Goal: Task Accomplishment & Management: Use online tool/utility

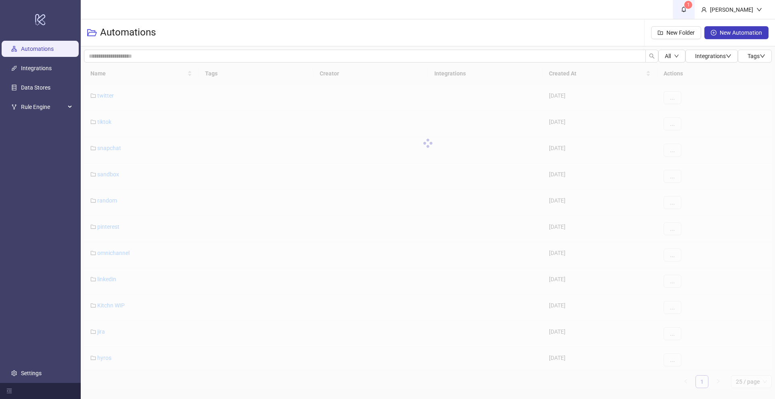
click at [692, 4] on sup "1" at bounding box center [688, 5] width 8 height 8
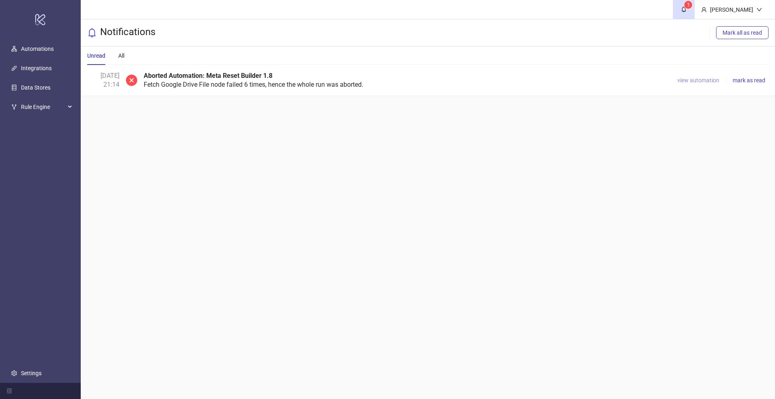
click at [698, 79] on span "view automation" at bounding box center [698, 80] width 42 height 6
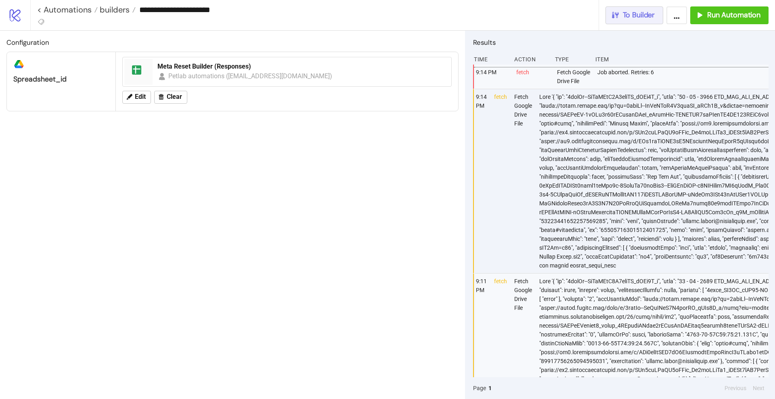
click at [649, 16] on span "To Builder" at bounding box center [639, 14] width 32 height 9
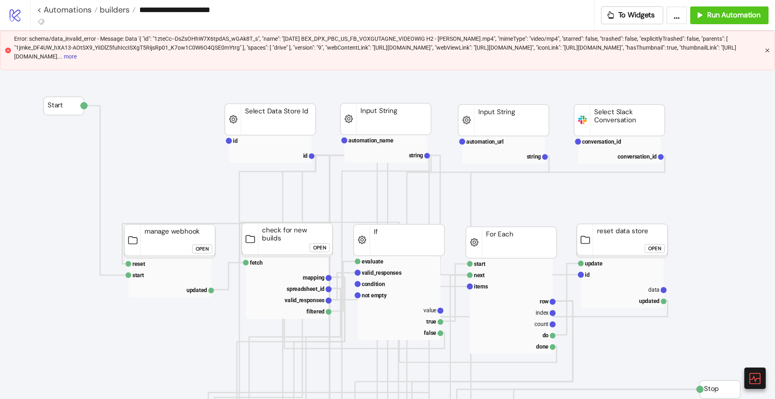
click at [767, 51] on icon "close" at bounding box center [767, 50] width 5 height 5
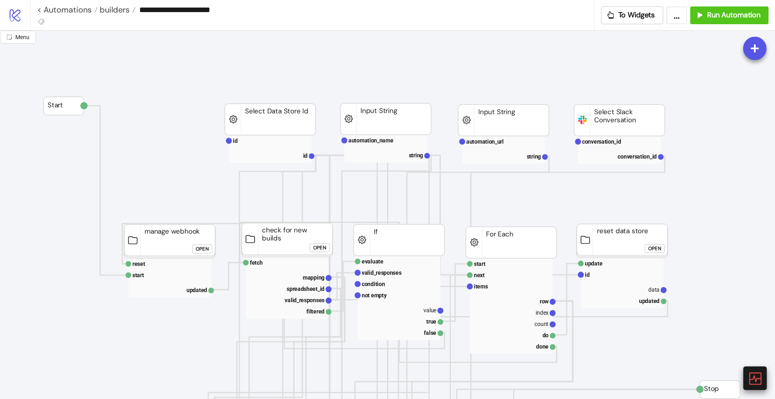
click at [744, 376] on div at bounding box center [754, 377] width 23 height 23
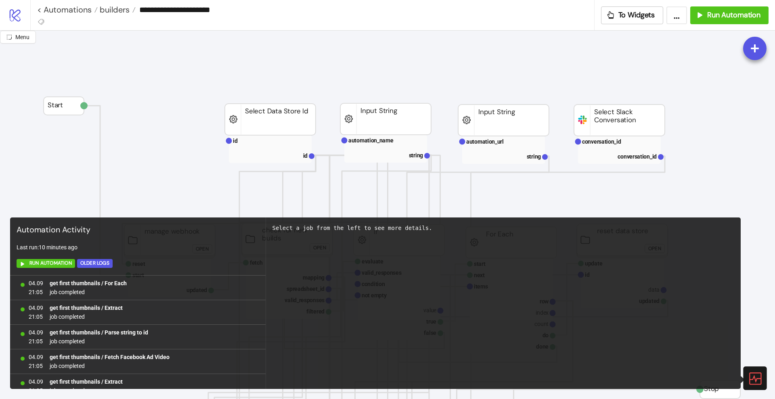
scroll to position [527, 0]
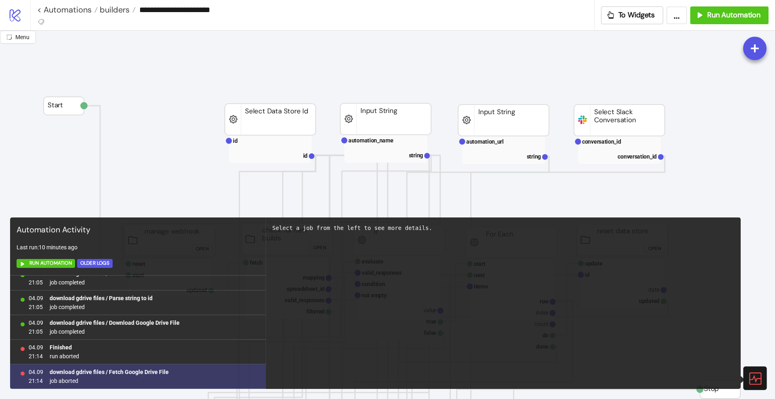
click at [140, 375] on b "download gdrive files / Fetch Google Drive File" at bounding box center [109, 372] width 119 height 6
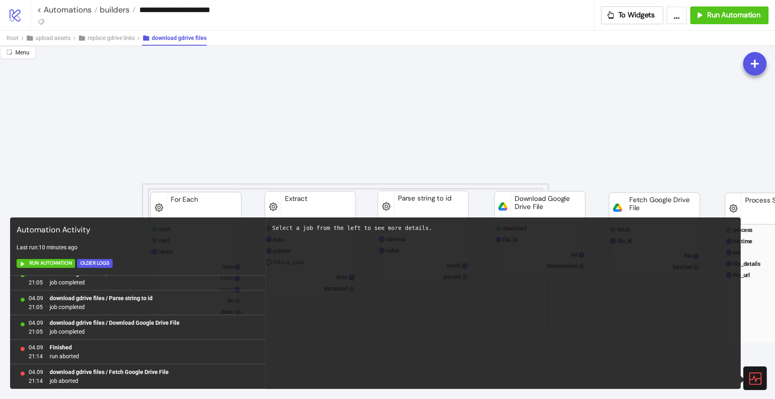
click at [753, 378] on icon at bounding box center [754, 378] width 14 height 14
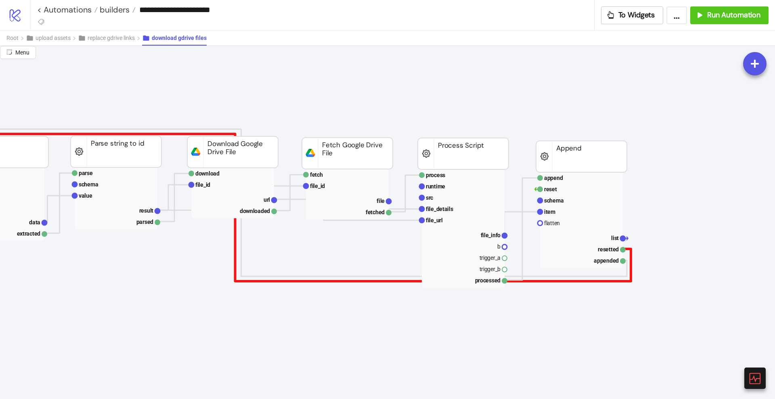
scroll to position [55, 308]
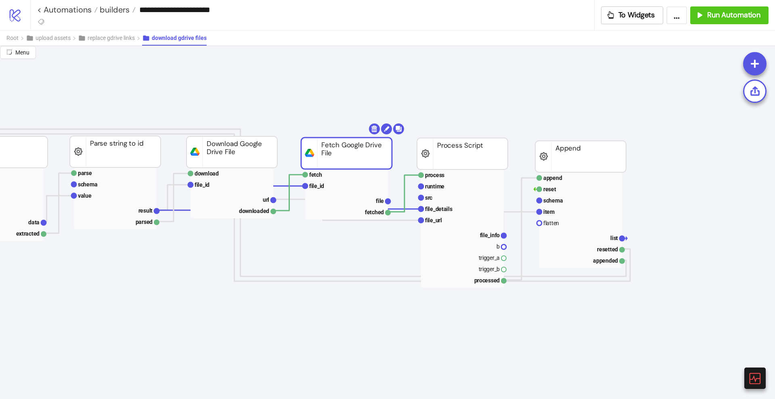
click at [354, 151] on rect at bounding box center [346, 153] width 91 height 31
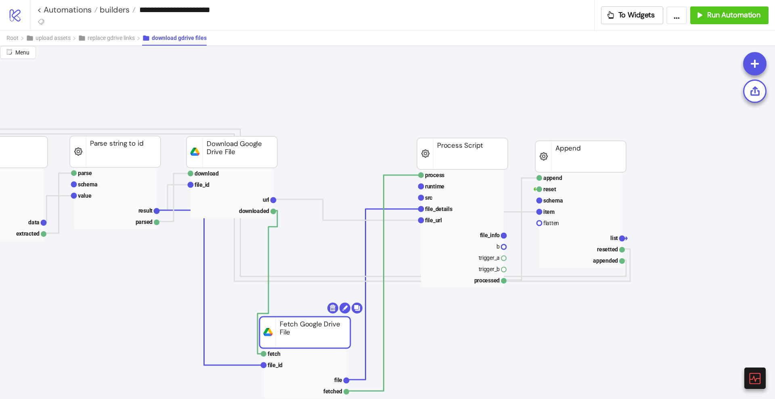
drag, startPoint x: 354, startPoint y: 151, endPoint x: 313, endPoint y: 330, distance: 183.5
click at [313, 330] on rect at bounding box center [304, 332] width 91 height 31
click at [268, 297] on polyline at bounding box center [267, 282] width 20 height 143
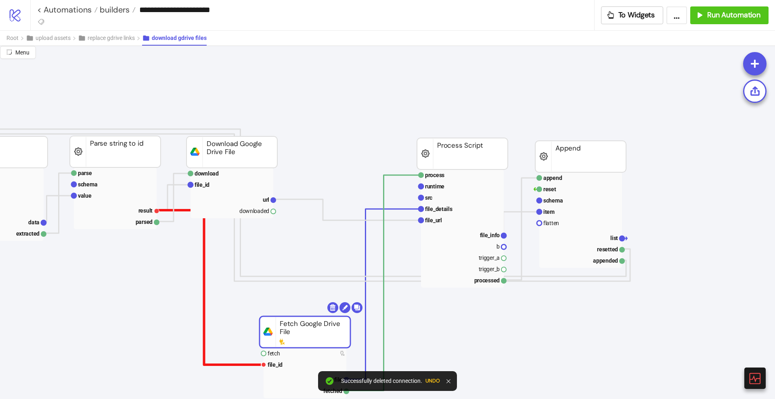
click at [205, 299] on polyline at bounding box center [210, 287] width 107 height 155
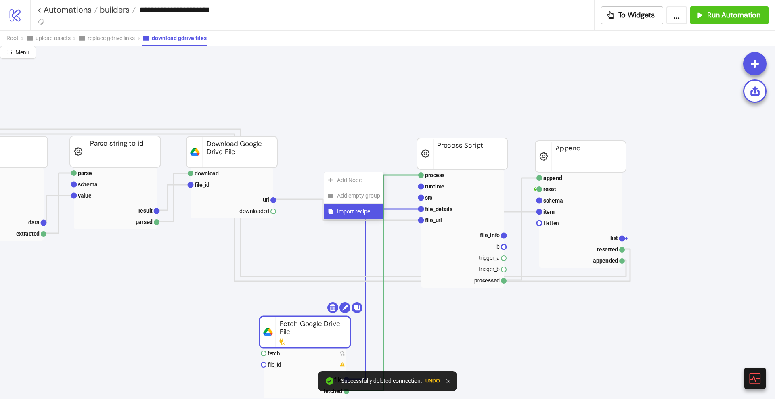
click at [347, 210] on span "Import recipe" at bounding box center [358, 211] width 43 height 9
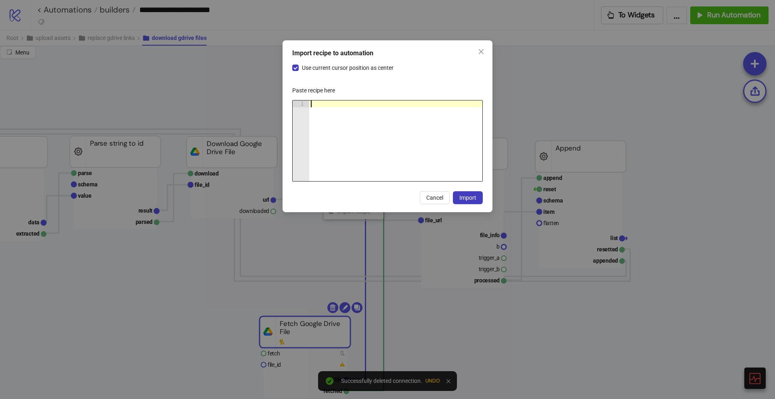
click at [369, 148] on div at bounding box center [395, 147] width 173 height 94
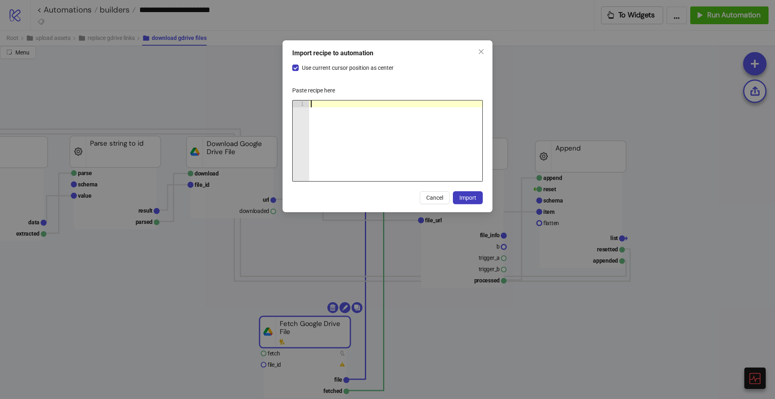
paste textarea "**********"
type textarea "**********"
click at [470, 194] on span "Import" at bounding box center [467, 197] width 17 height 6
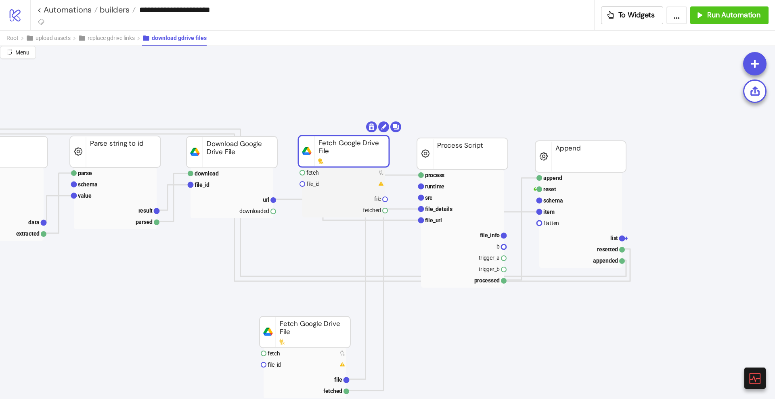
drag, startPoint x: 333, startPoint y: 236, endPoint x: 351, endPoint y: 154, distance: 83.9
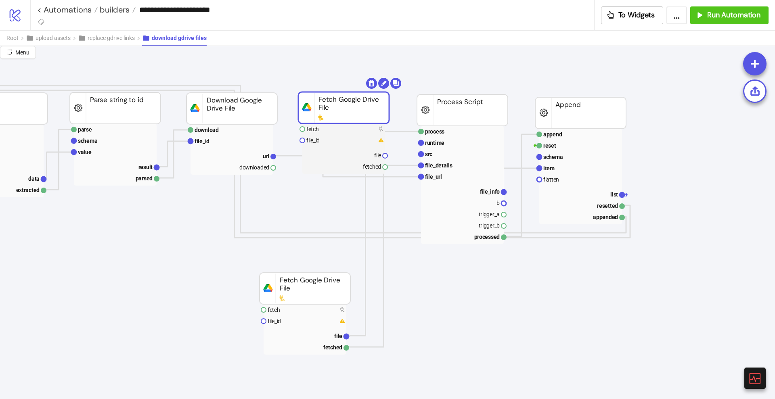
scroll to position [99, 308]
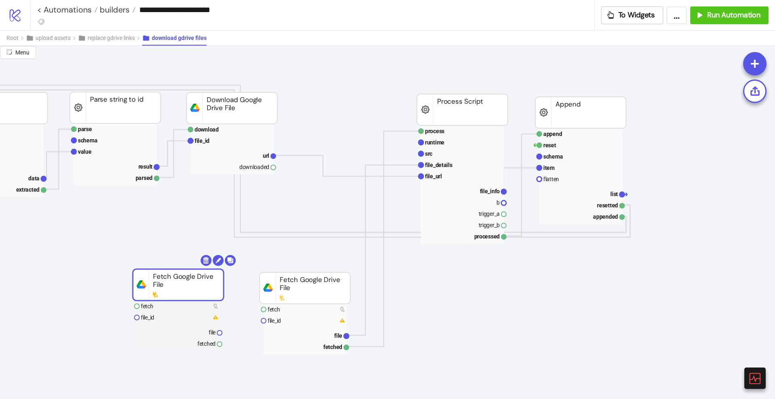
drag, startPoint x: 340, startPoint y: 107, endPoint x: 174, endPoint y: 284, distance: 242.4
click at [174, 284] on rect at bounding box center [178, 284] width 91 height 31
click at [194, 273] on rect at bounding box center [178, 284] width 91 height 31
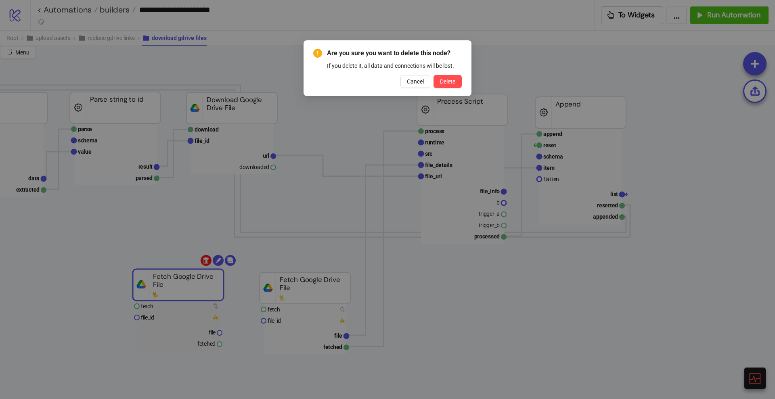
click at [203, 264] on body "**********" at bounding box center [387, 199] width 775 height 399
click at [449, 79] on span "Delete" at bounding box center [447, 81] width 15 height 6
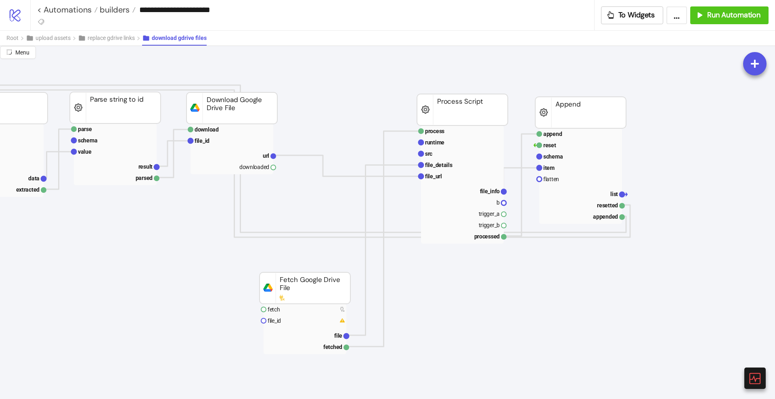
click at [352, 152] on span "Import recipe" at bounding box center [370, 154] width 43 height 9
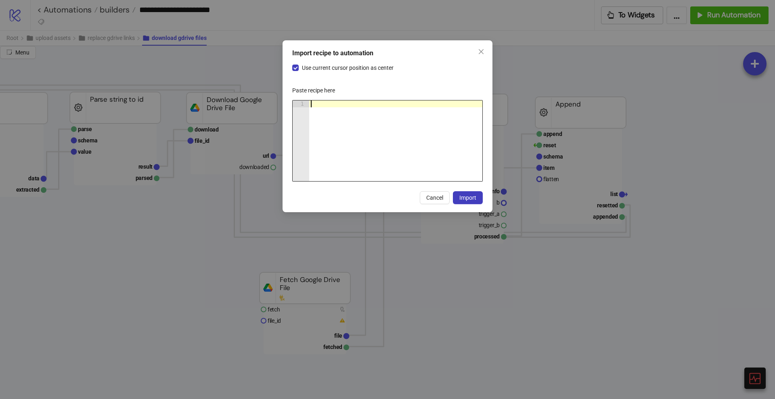
click at [332, 126] on div at bounding box center [395, 147] width 173 height 94
paste textarea "Cursor at row 1"
click at [299, 68] on span "Use current cursor position as center" at bounding box center [348, 67] width 98 height 9
click at [463, 198] on span "Import" at bounding box center [467, 197] width 17 height 6
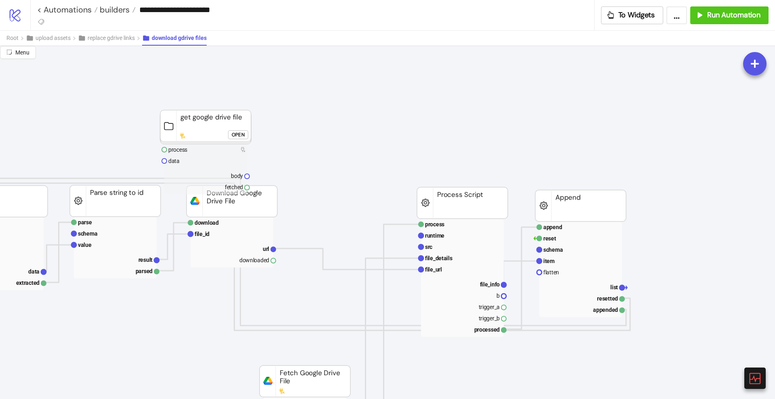
scroll to position [2, 308]
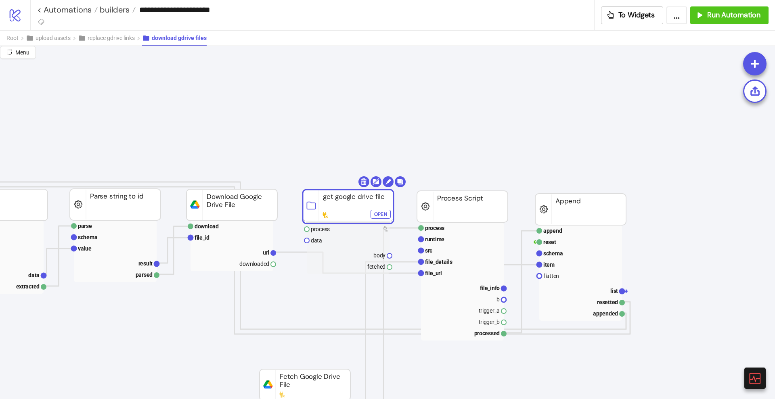
drag, startPoint x: 203, startPoint y: 134, endPoint x: 345, endPoint y: 210, distance: 161.4
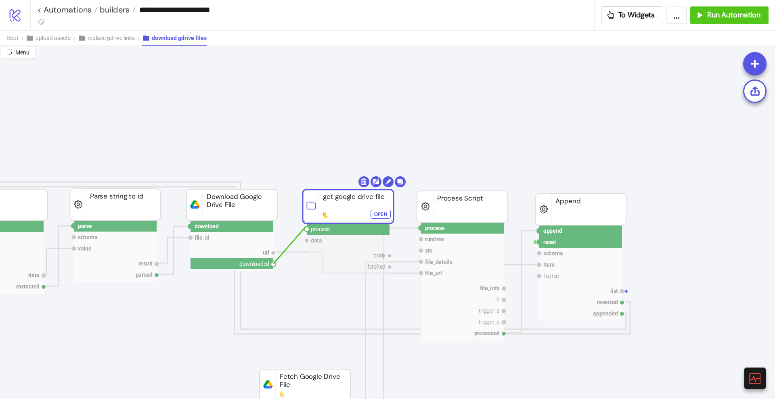
drag, startPoint x: 272, startPoint y: 264, endPoint x: 307, endPoint y: 228, distance: 49.7
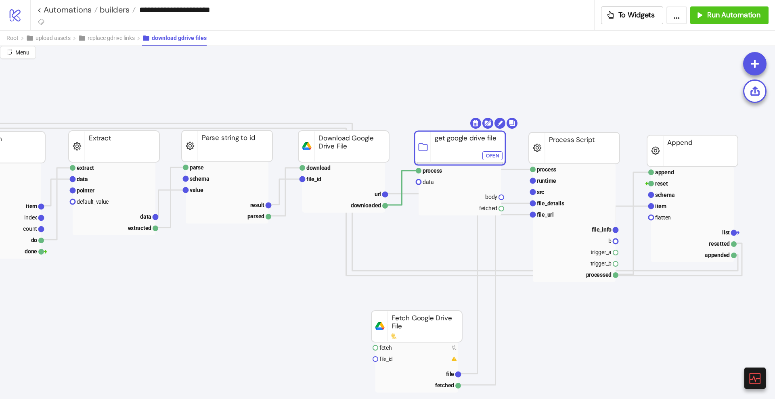
scroll to position [60, 198]
click at [248, 209] on rect at bounding box center [225, 204] width 83 height 11
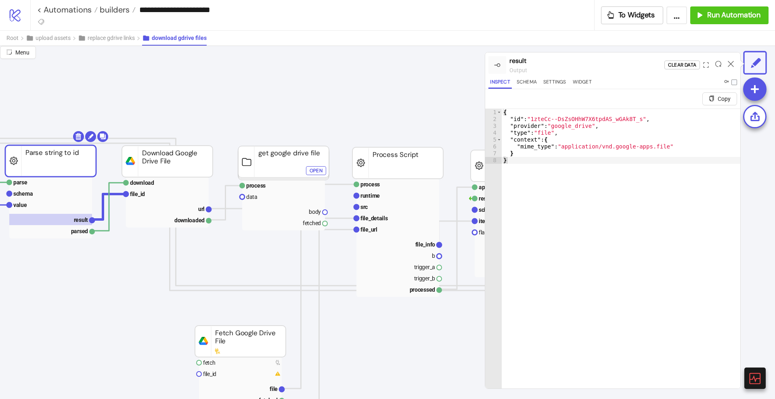
scroll to position [46, 376]
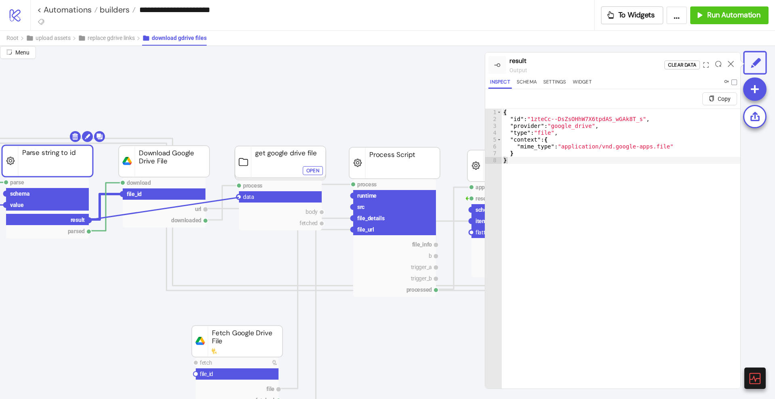
drag, startPoint x: 88, startPoint y: 221, endPoint x: 239, endPoint y: 197, distance: 153.1
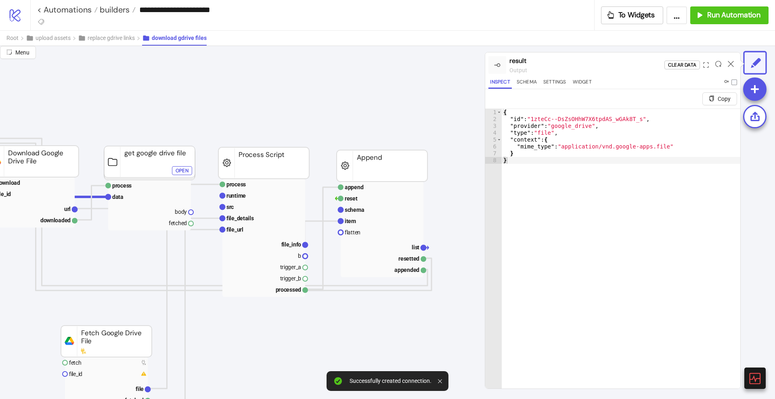
scroll to position [46, 509]
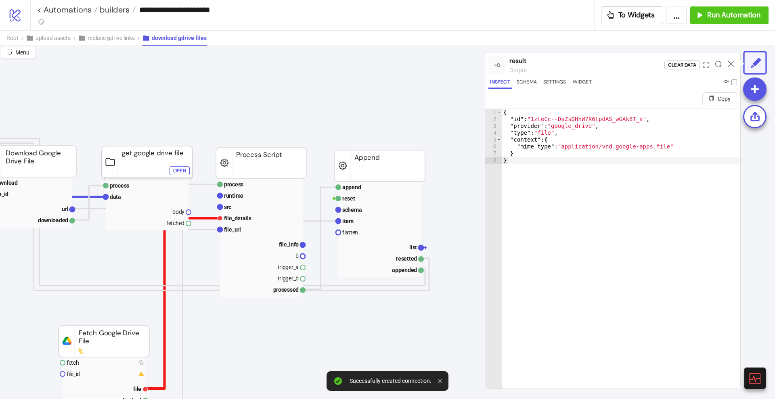
click at [165, 320] on polyline at bounding box center [182, 303] width 75 height 170
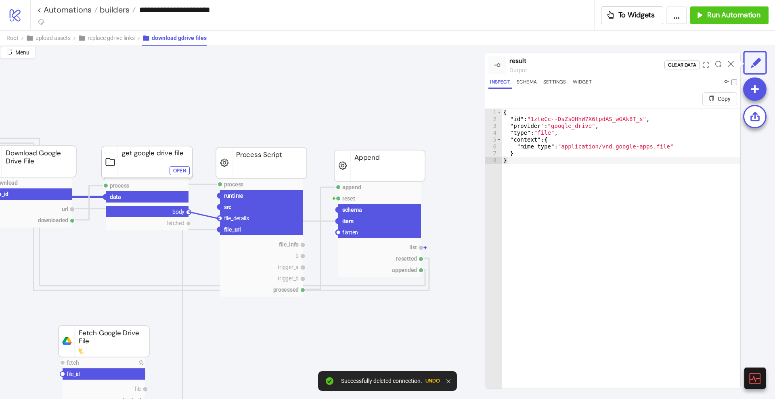
drag, startPoint x: 189, startPoint y: 213, endPoint x: 220, endPoint y: 219, distance: 30.8
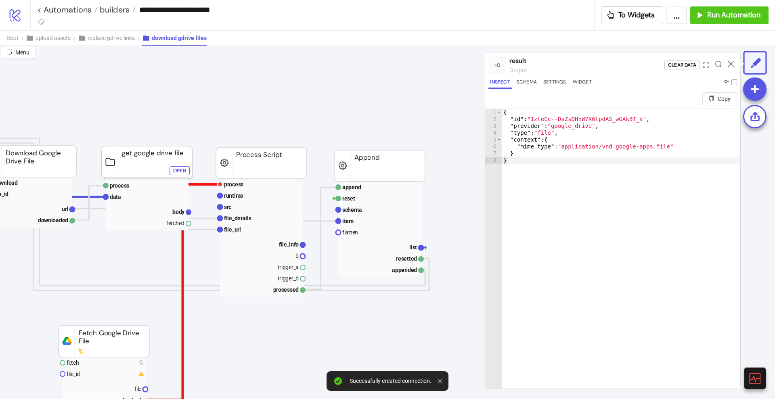
click at [202, 184] on polyline at bounding box center [182, 291] width 75 height 215
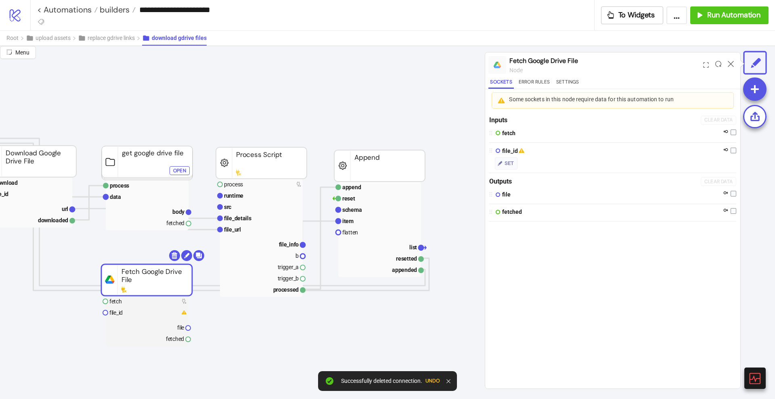
drag, startPoint x: 108, startPoint y: 343, endPoint x: 151, endPoint y: 282, distance: 74.8
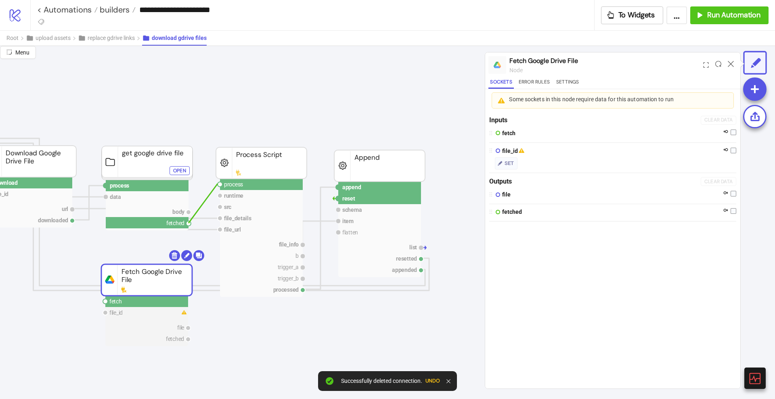
drag, startPoint x: 188, startPoint y: 222, endPoint x: 219, endPoint y: 184, distance: 48.7
click at [219, 184] on circle at bounding box center [219, 184] width 5 height 5
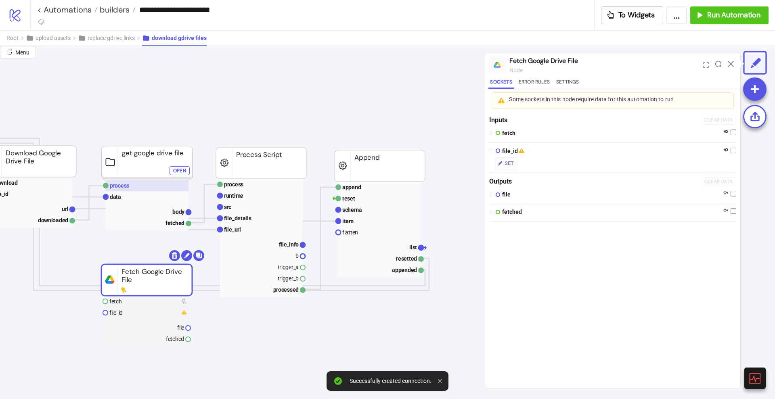
click at [141, 186] on rect at bounding box center [147, 185] width 83 height 11
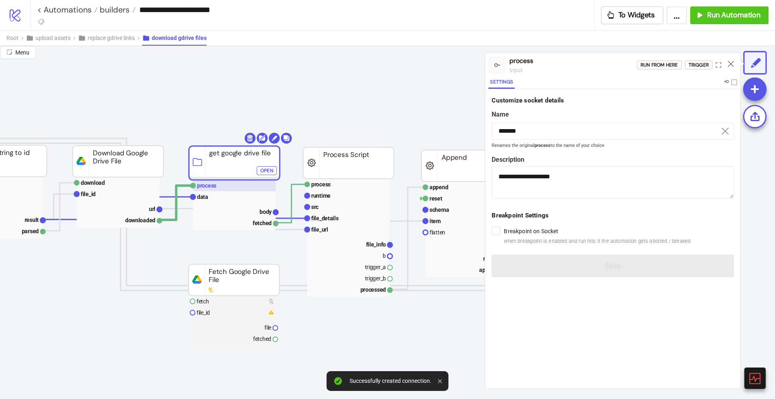
scroll to position [46, 421]
click at [642, 63] on div "Run from here" at bounding box center [659, 65] width 38 height 9
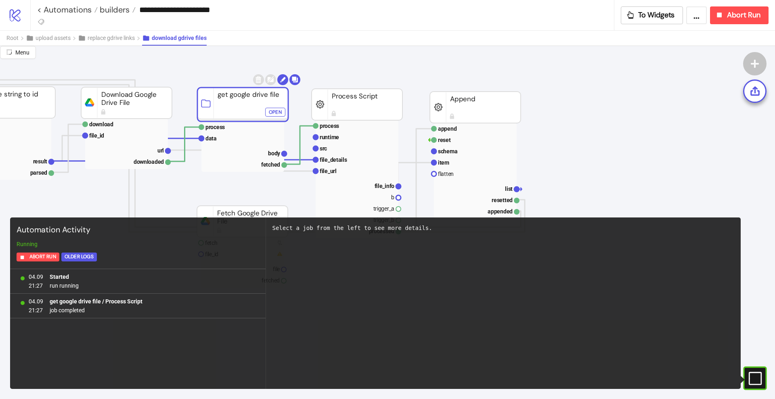
scroll to position [106, 413]
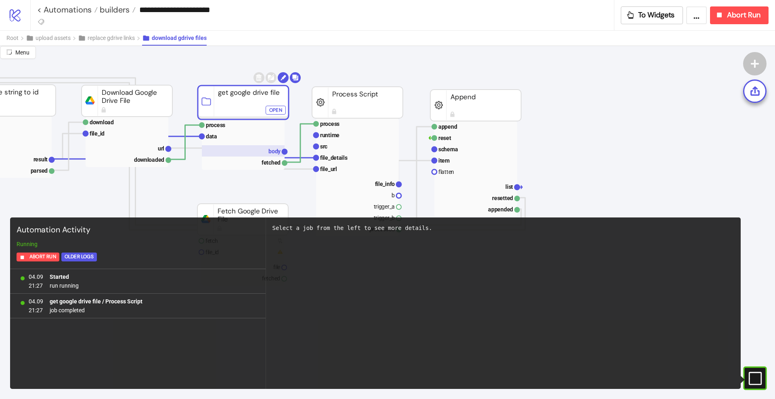
click at [277, 148] on text "body" at bounding box center [274, 151] width 13 height 6
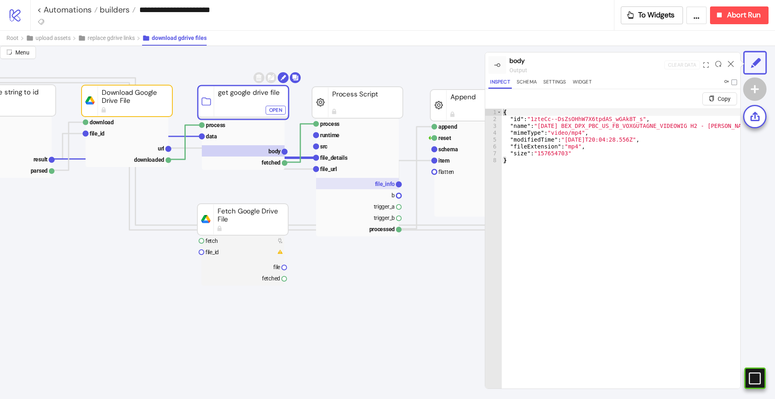
click at [368, 184] on rect at bounding box center [357, 183] width 83 height 11
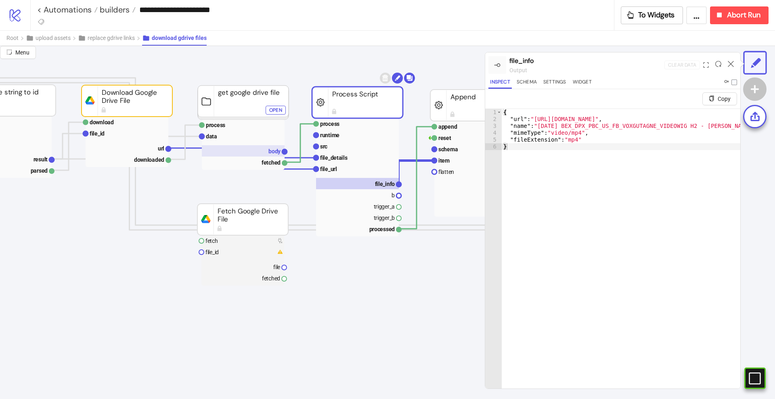
click at [272, 148] on text "body" at bounding box center [274, 151] width 13 height 6
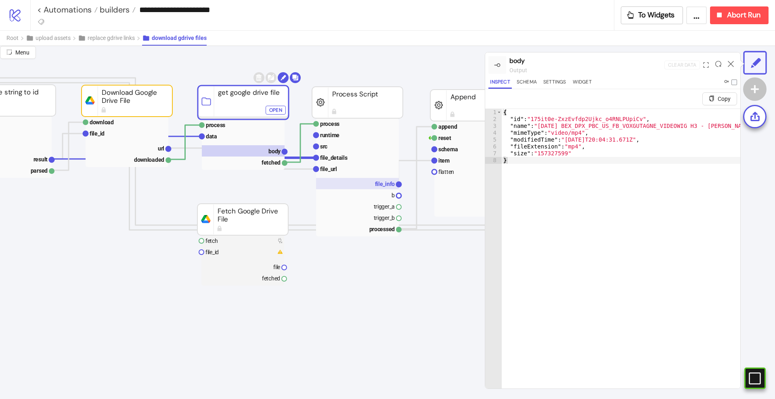
click at [368, 179] on rect at bounding box center [357, 183] width 83 height 11
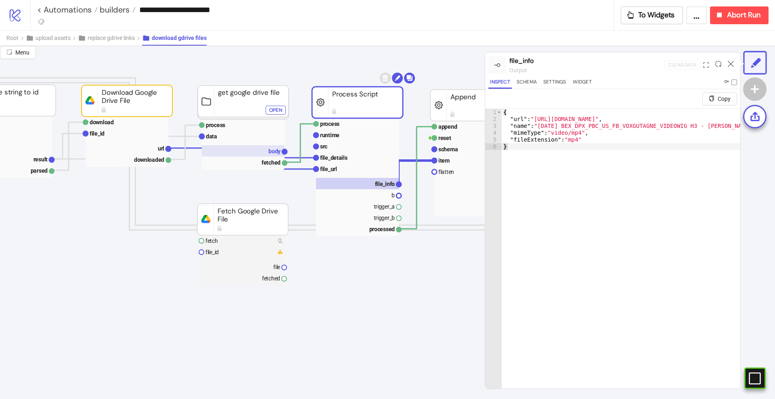
click at [274, 148] on text "body" at bounding box center [274, 151] width 13 height 6
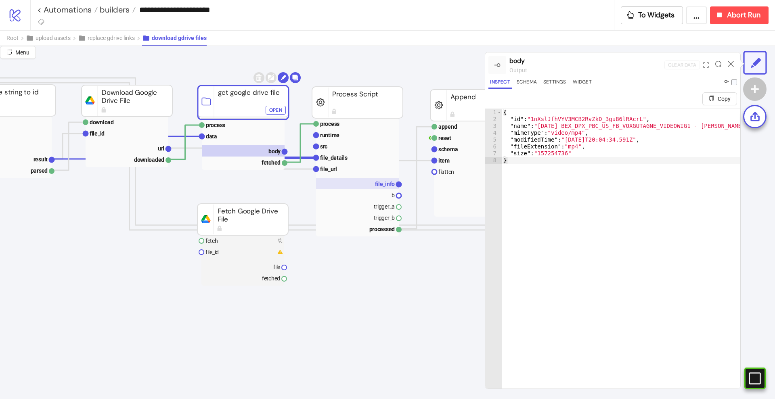
click at [379, 186] on text "file_info" at bounding box center [385, 184] width 20 height 6
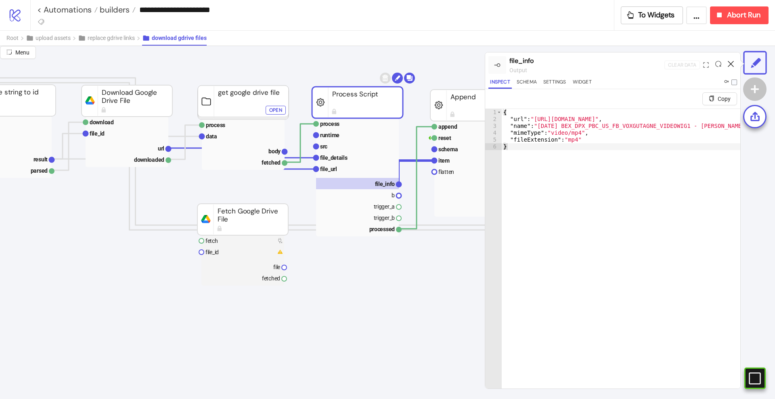
click at [732, 65] on icon at bounding box center [731, 64] width 6 height 6
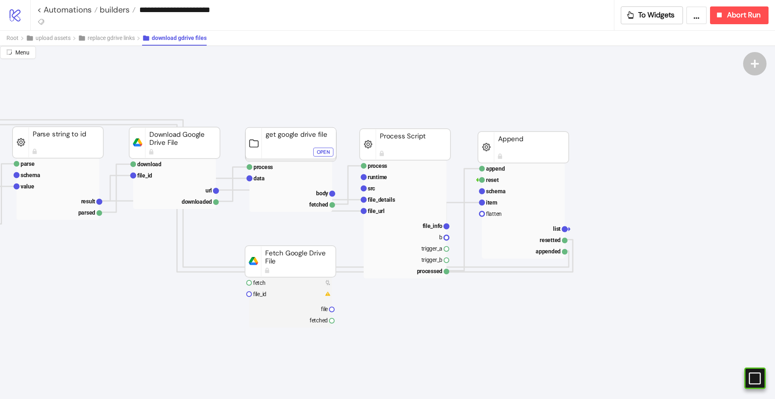
scroll to position [65, 366]
click at [72, 12] on link "< Automations" at bounding box center [67, 10] width 61 height 8
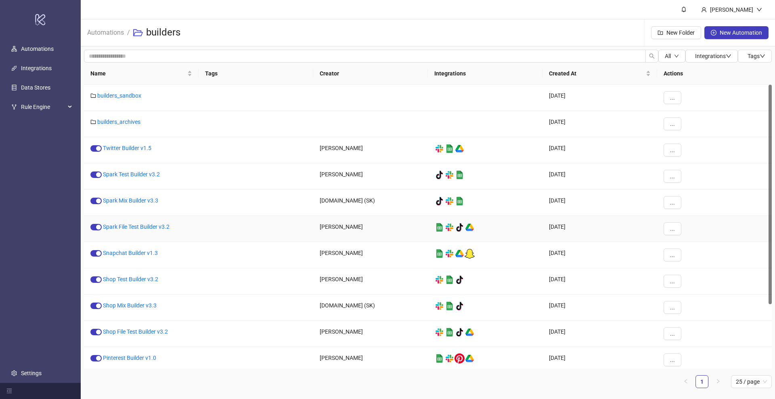
scroll to position [83, 0]
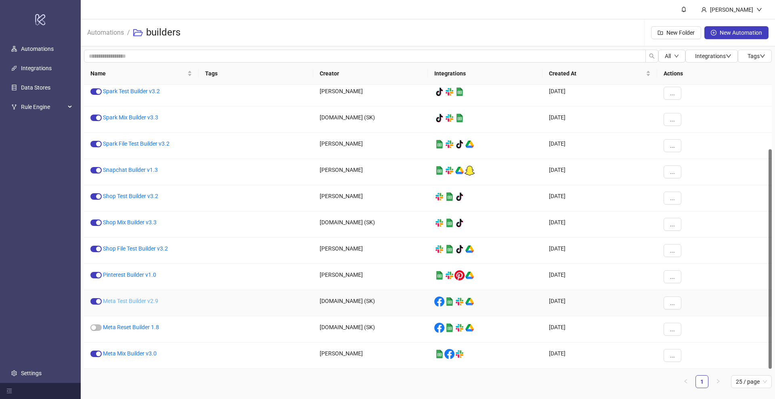
click at [124, 301] on link "Meta Test Builder v2.9" at bounding box center [130, 301] width 55 height 6
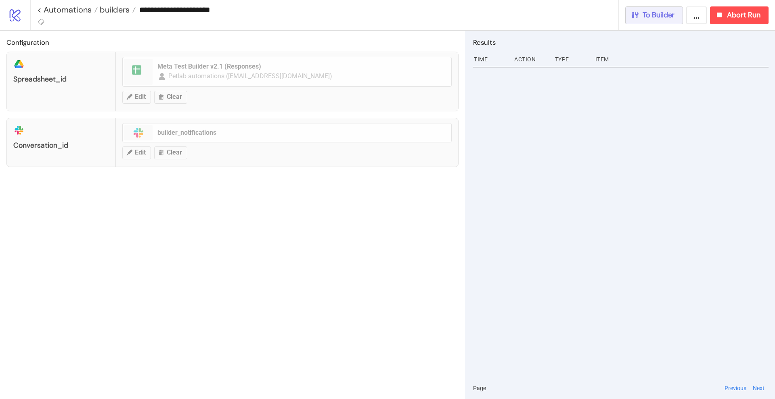
click at [671, 9] on button "To Builder" at bounding box center [654, 15] width 58 height 18
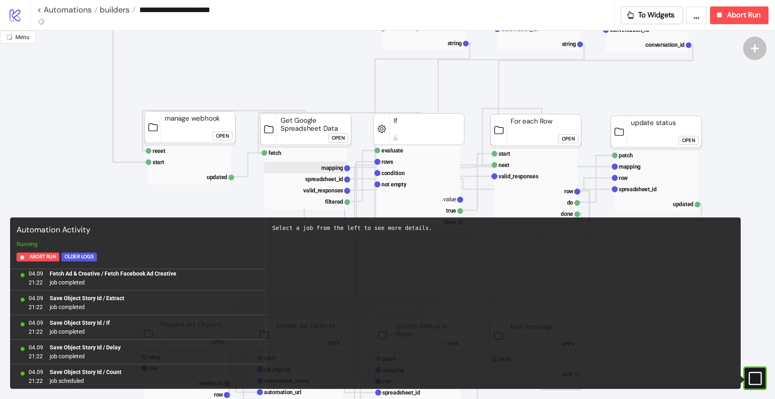
scroll to position [77, 0]
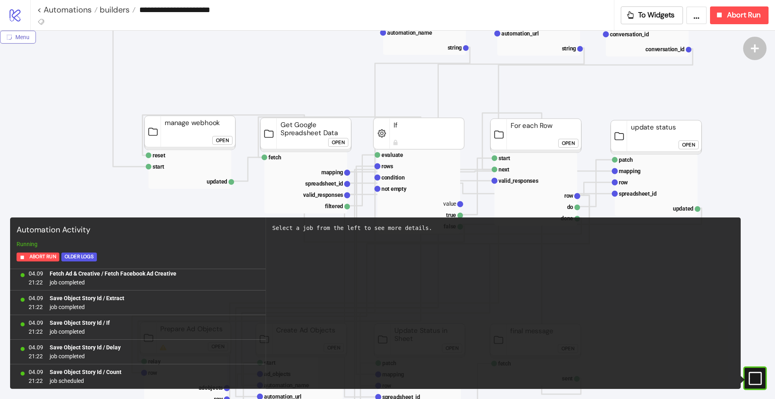
click at [21, 41] on button "Menu" at bounding box center [18, 37] width 36 height 13
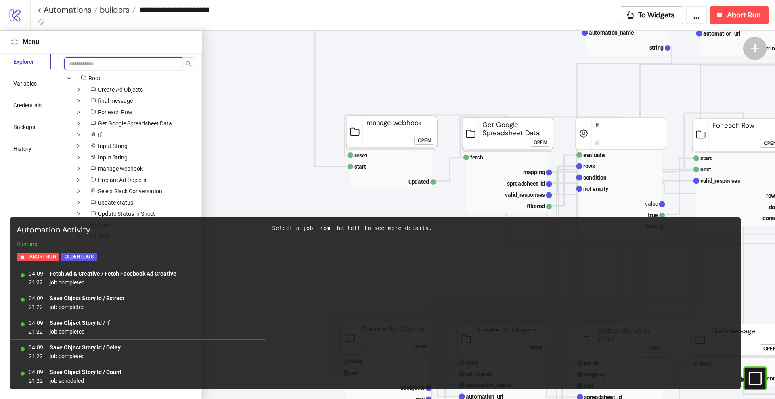
click at [96, 61] on input "search" at bounding box center [123, 63] width 118 height 13
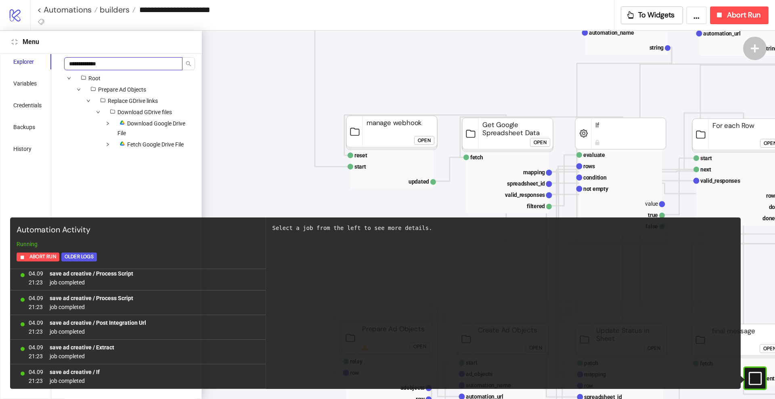
scroll to position [1062, 0]
type input "**********"
click at [151, 142] on span "Fetch Google Drive File" at bounding box center [155, 144] width 56 height 6
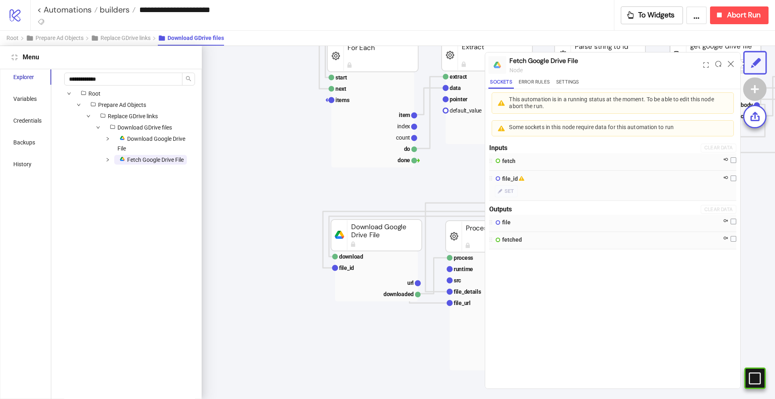
scroll to position [27, 394]
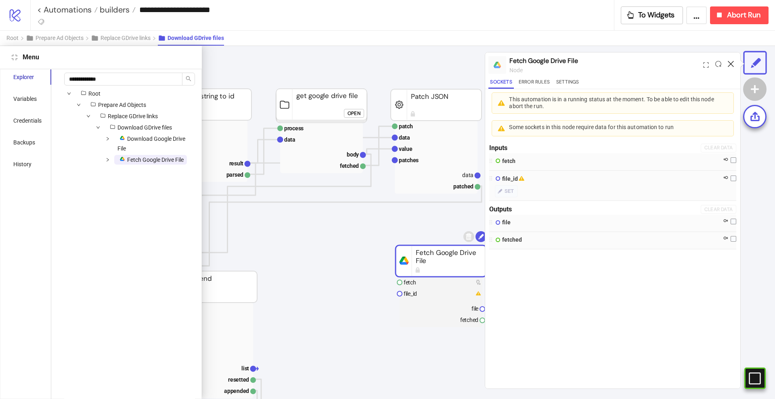
click at [729, 62] on icon at bounding box center [731, 64] width 6 height 6
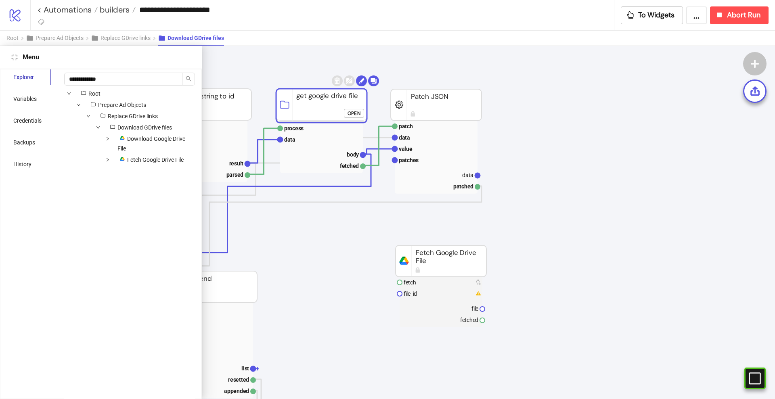
click at [328, 101] on rect at bounding box center [321, 106] width 91 height 34
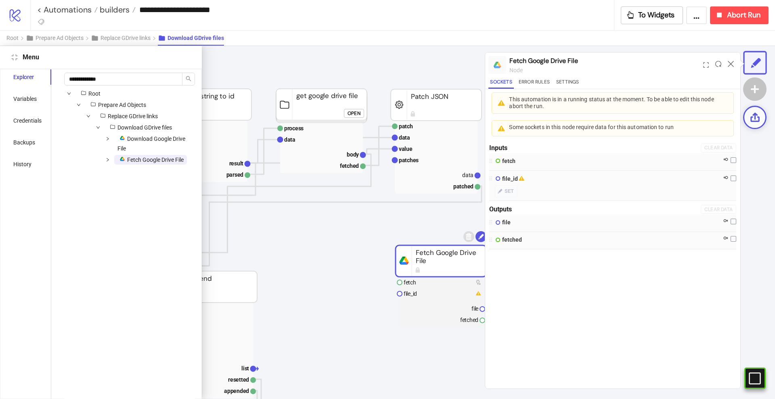
click at [757, 116] on icon at bounding box center [754, 117] width 11 height 11
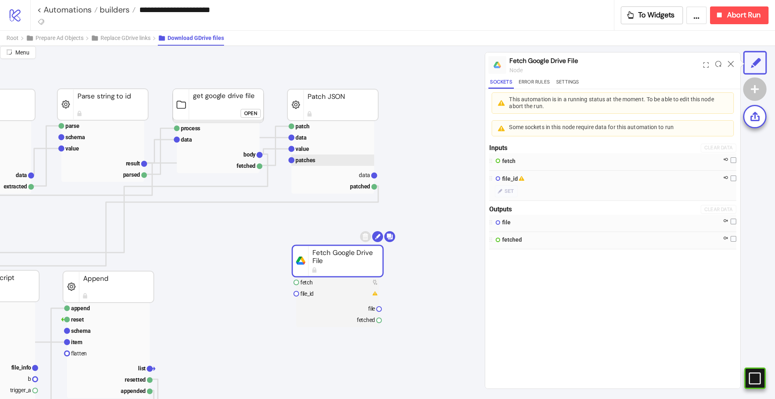
scroll to position [27, 295]
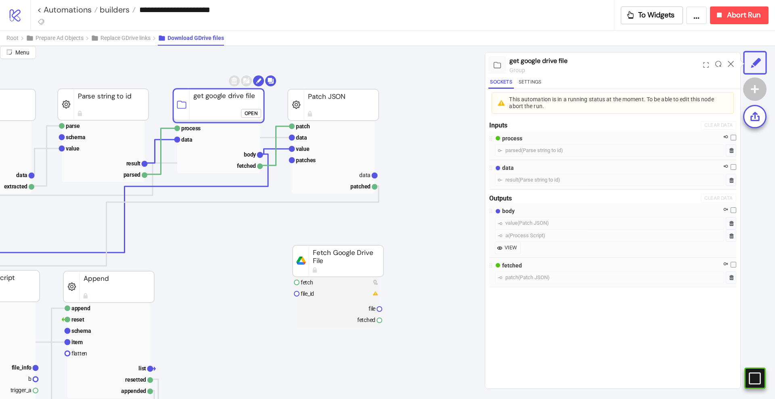
click at [238, 96] on rect at bounding box center [218, 106] width 91 height 34
click at [756, 113] on icon at bounding box center [754, 117] width 9 height 9
